Goal: Task Accomplishment & Management: Manage account settings

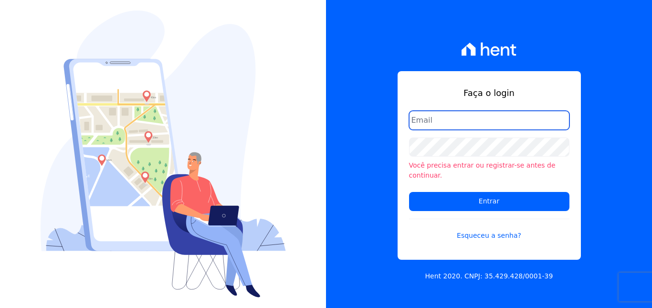
click at [454, 126] on input "email" at bounding box center [489, 120] width 160 height 19
type input "[EMAIL_ADDRESS][DOMAIN_NAME]"
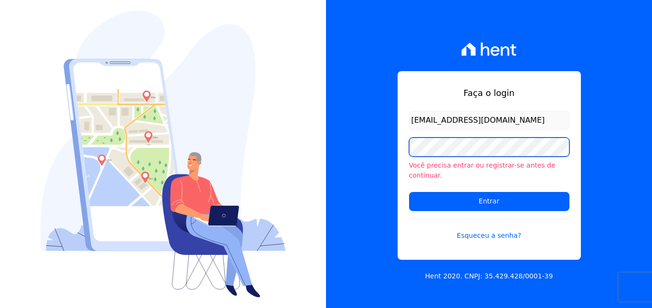
click at [409, 192] on input "Entrar" at bounding box center [489, 201] width 160 height 19
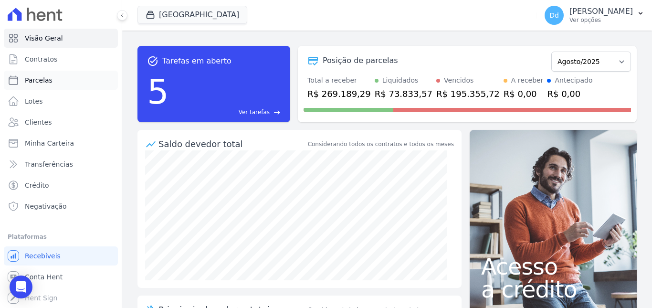
click at [41, 82] on span "Parcelas" at bounding box center [39, 80] width 28 height 10
select select
